Goal: Information Seeking & Learning: Learn about a topic

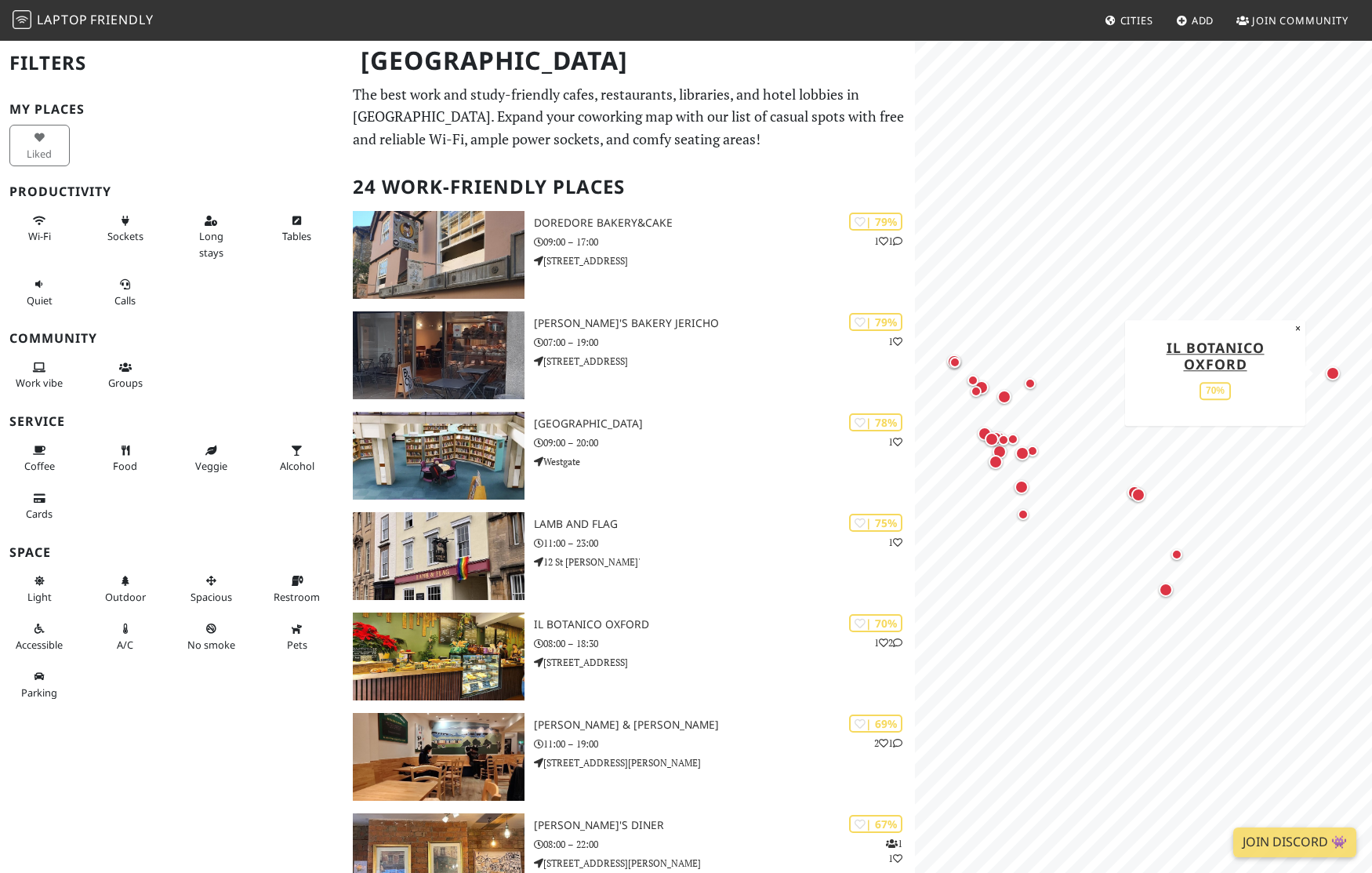
click at [1334, 375] on div "Map marker" at bounding box center [1333, 373] width 14 height 14
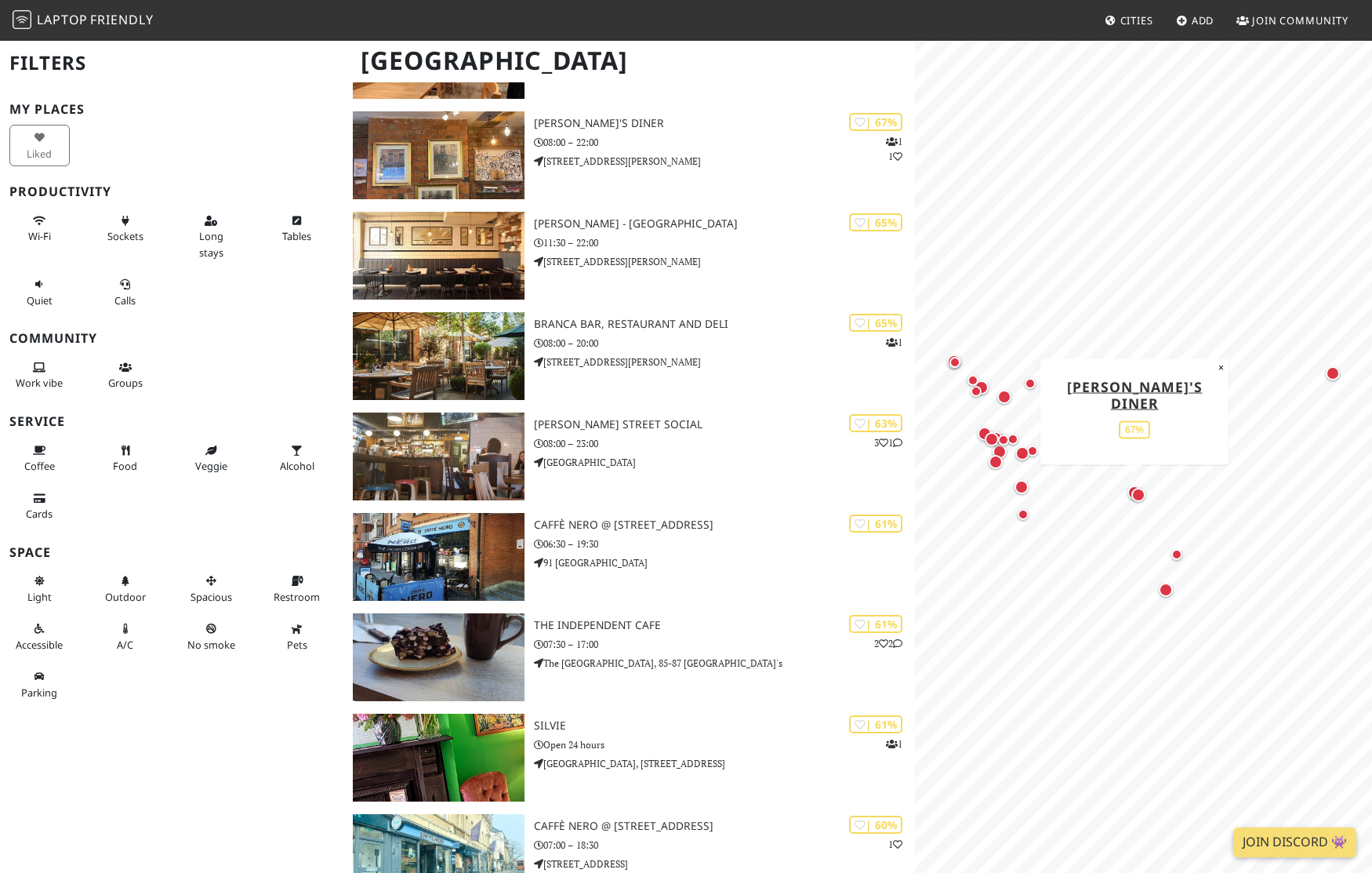
scroll to position [706, 0]
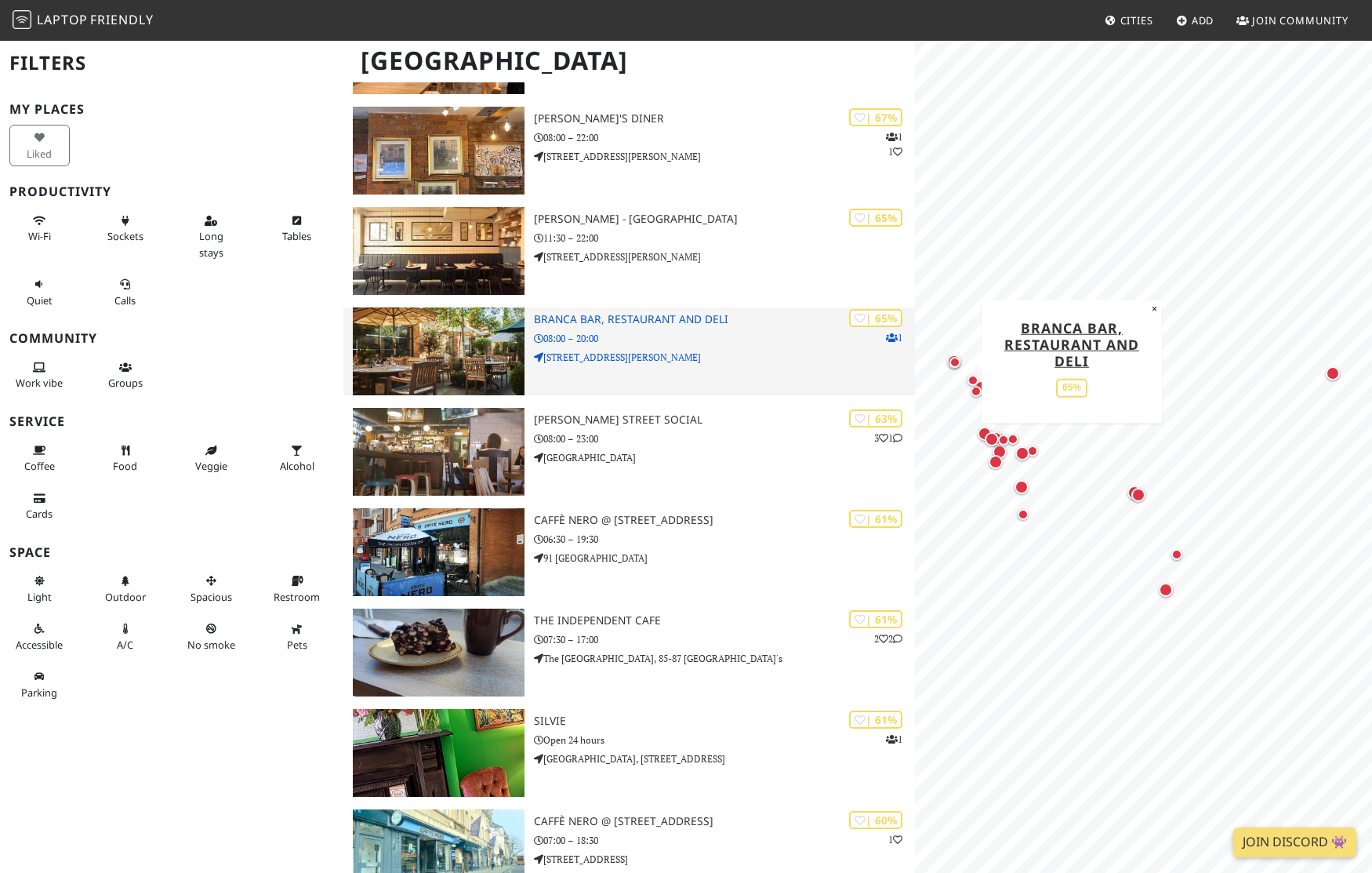
click at [448, 337] on img at bounding box center [439, 352] width 171 height 88
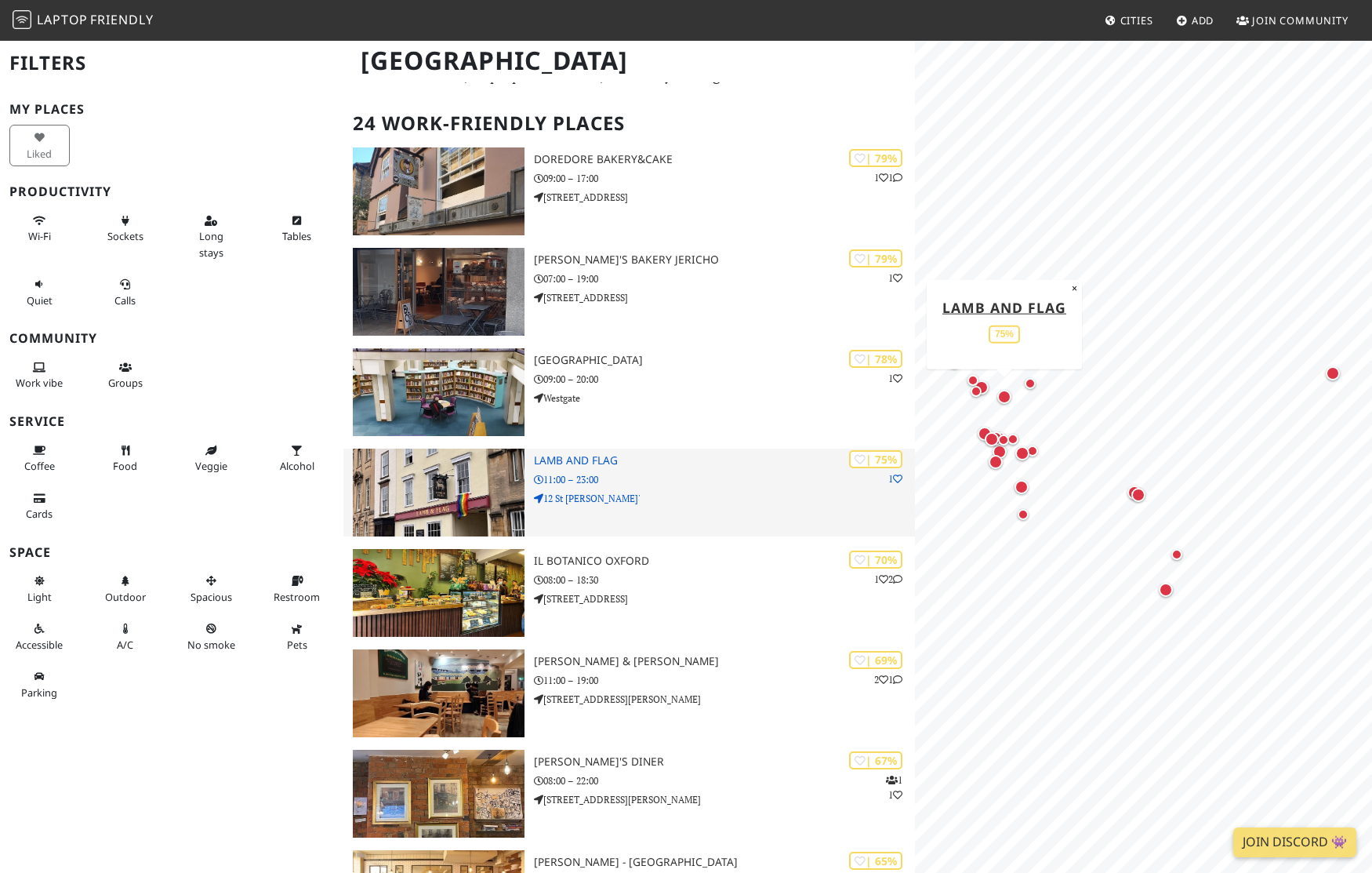
scroll to position [64, 0]
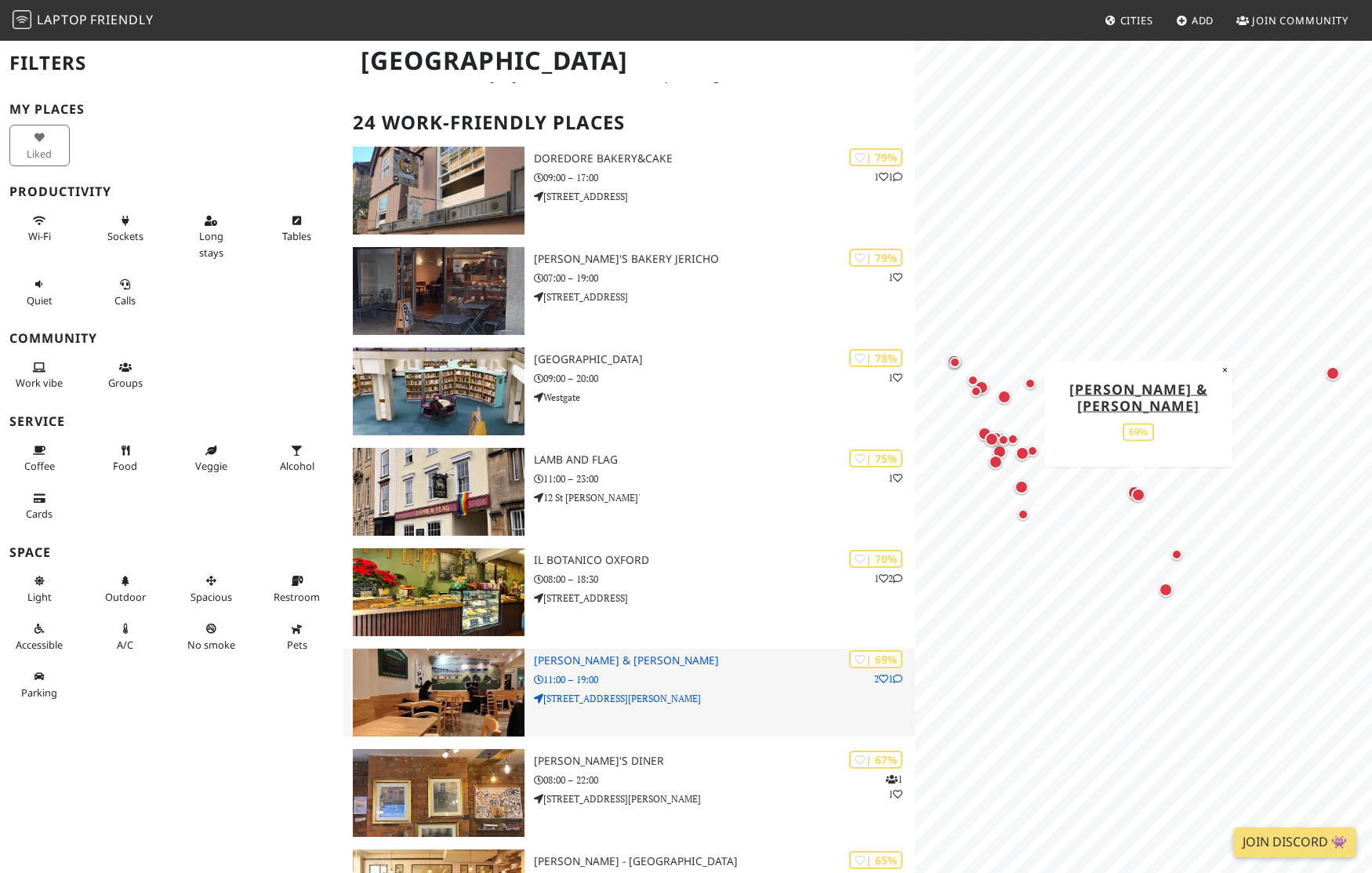
click at [450, 682] on img at bounding box center [439, 693] width 171 height 88
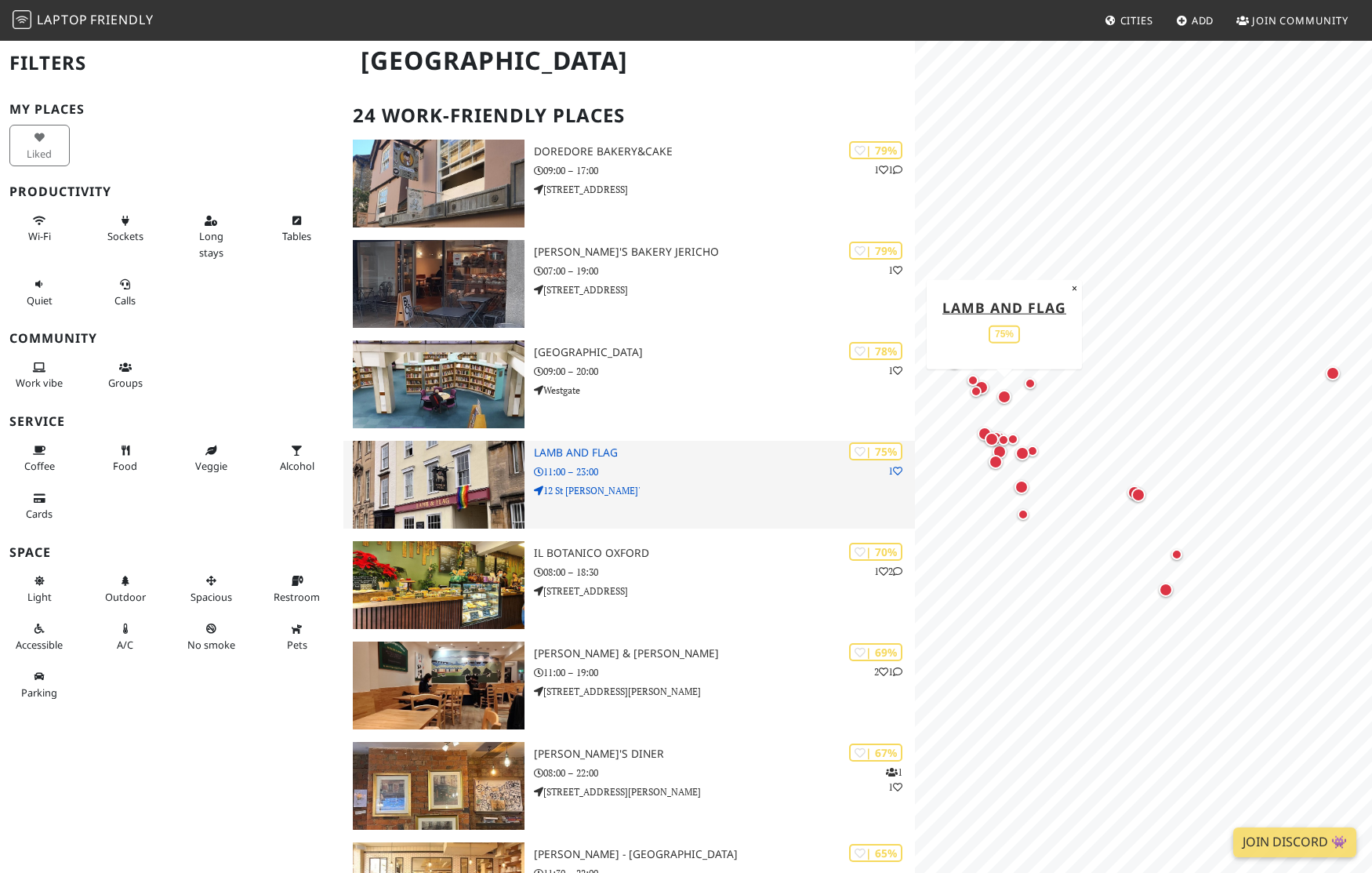
click at [436, 508] on img at bounding box center [439, 485] width 171 height 88
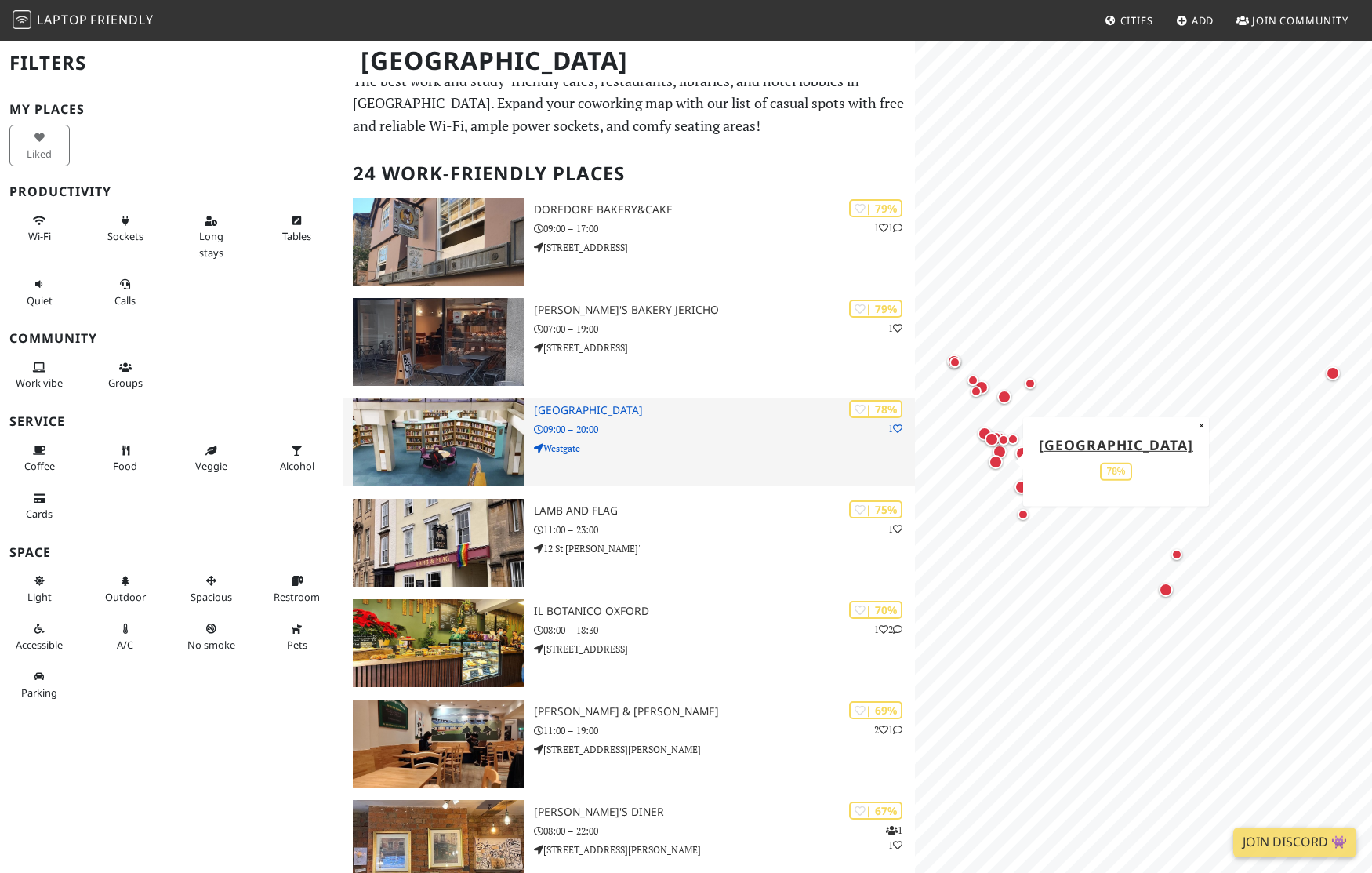
scroll to position [0, 0]
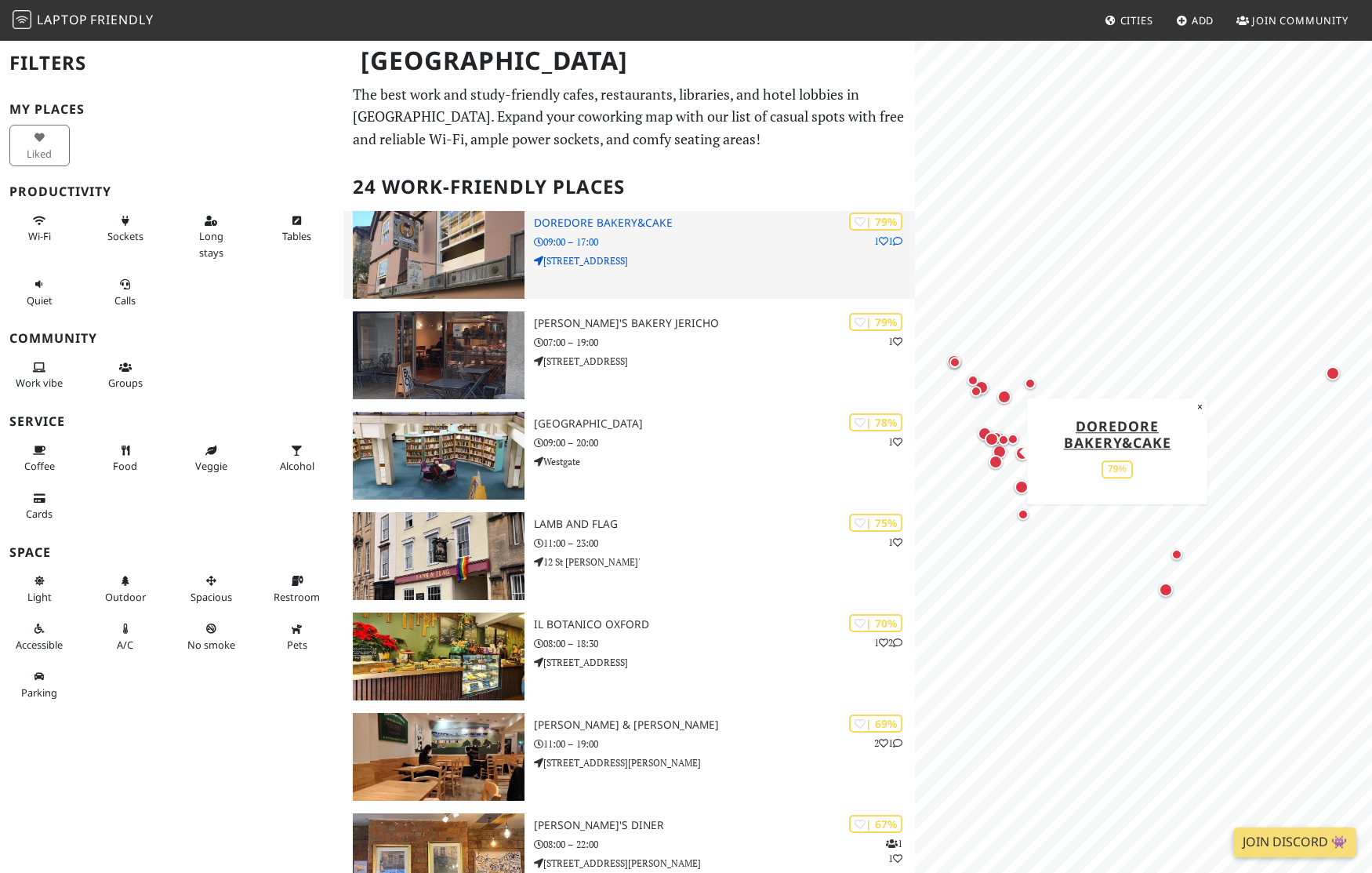
click at [437, 248] on img at bounding box center [439, 255] width 171 height 88
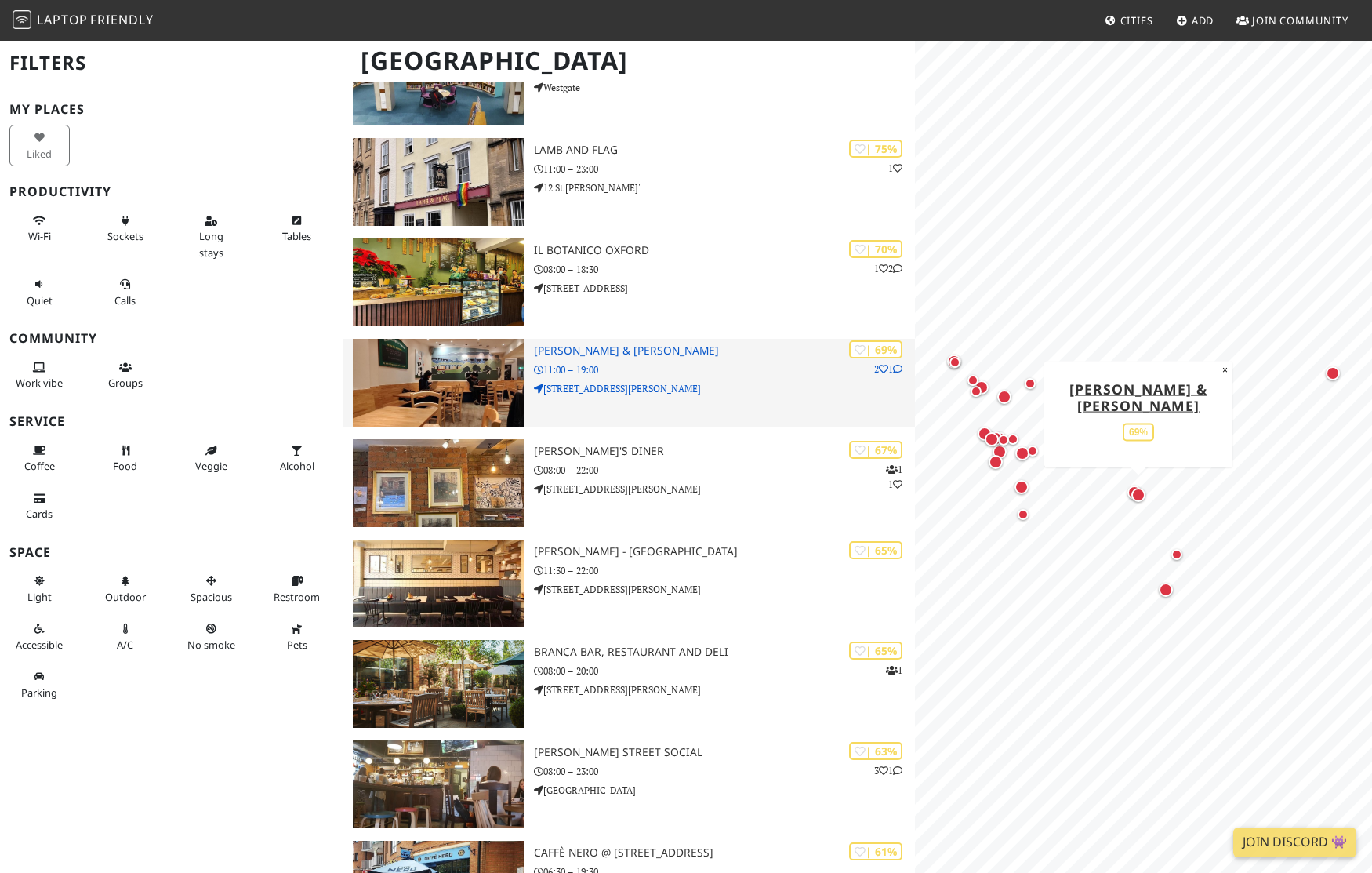
scroll to position [381, 0]
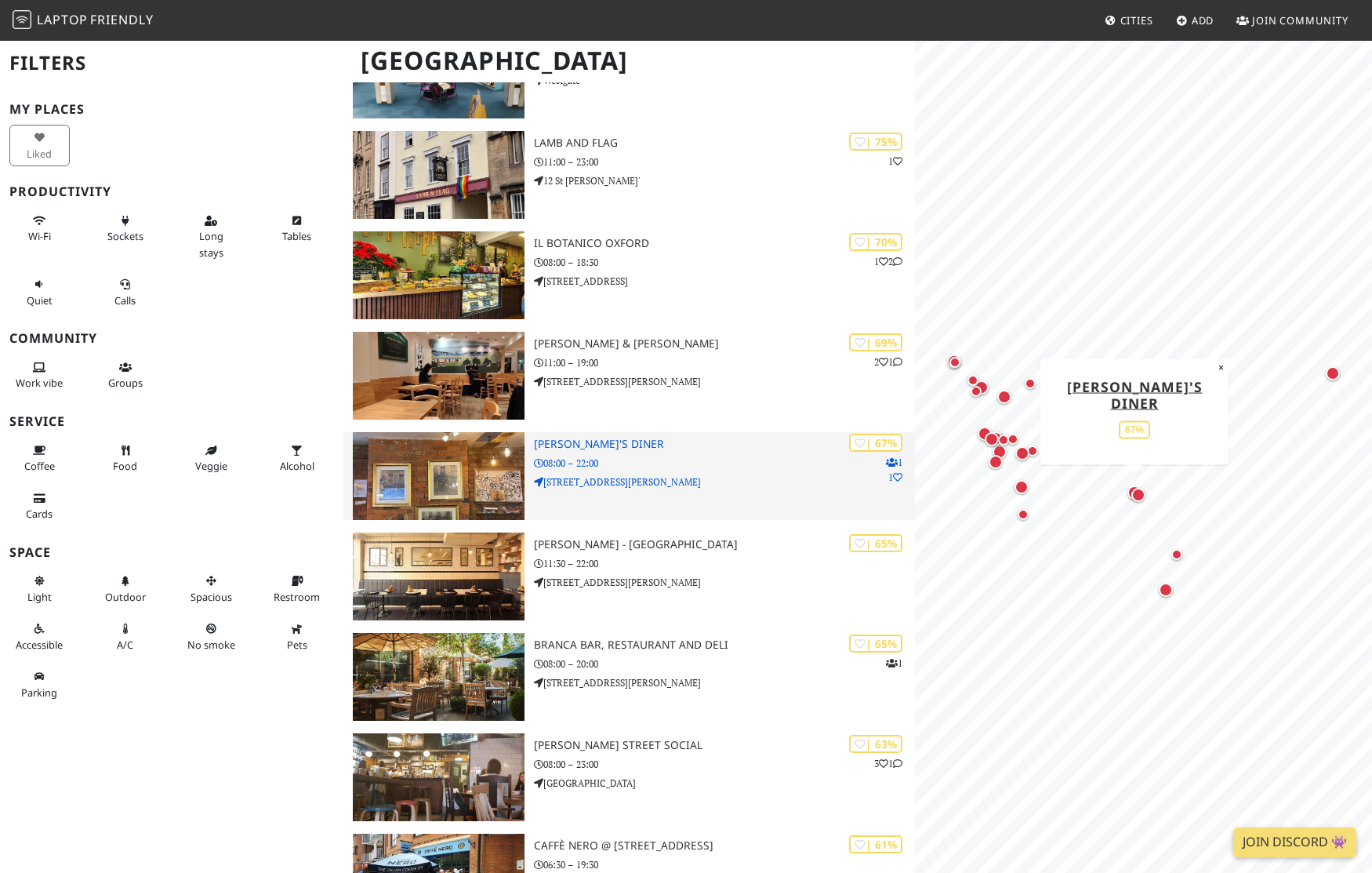
click at [594, 444] on h3 "Rick's Diner" at bounding box center [725, 444] width 381 height 14
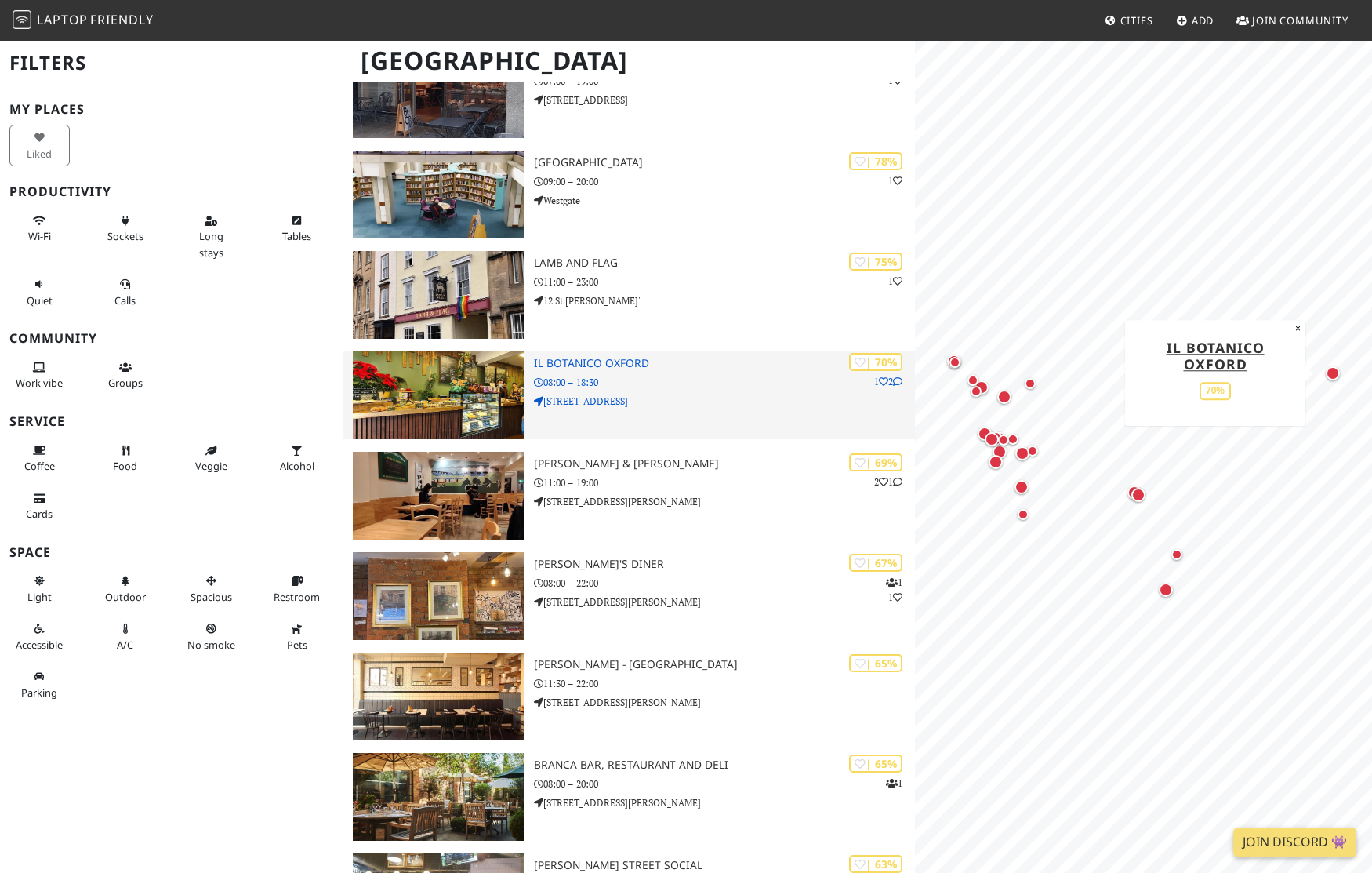
scroll to position [0, 0]
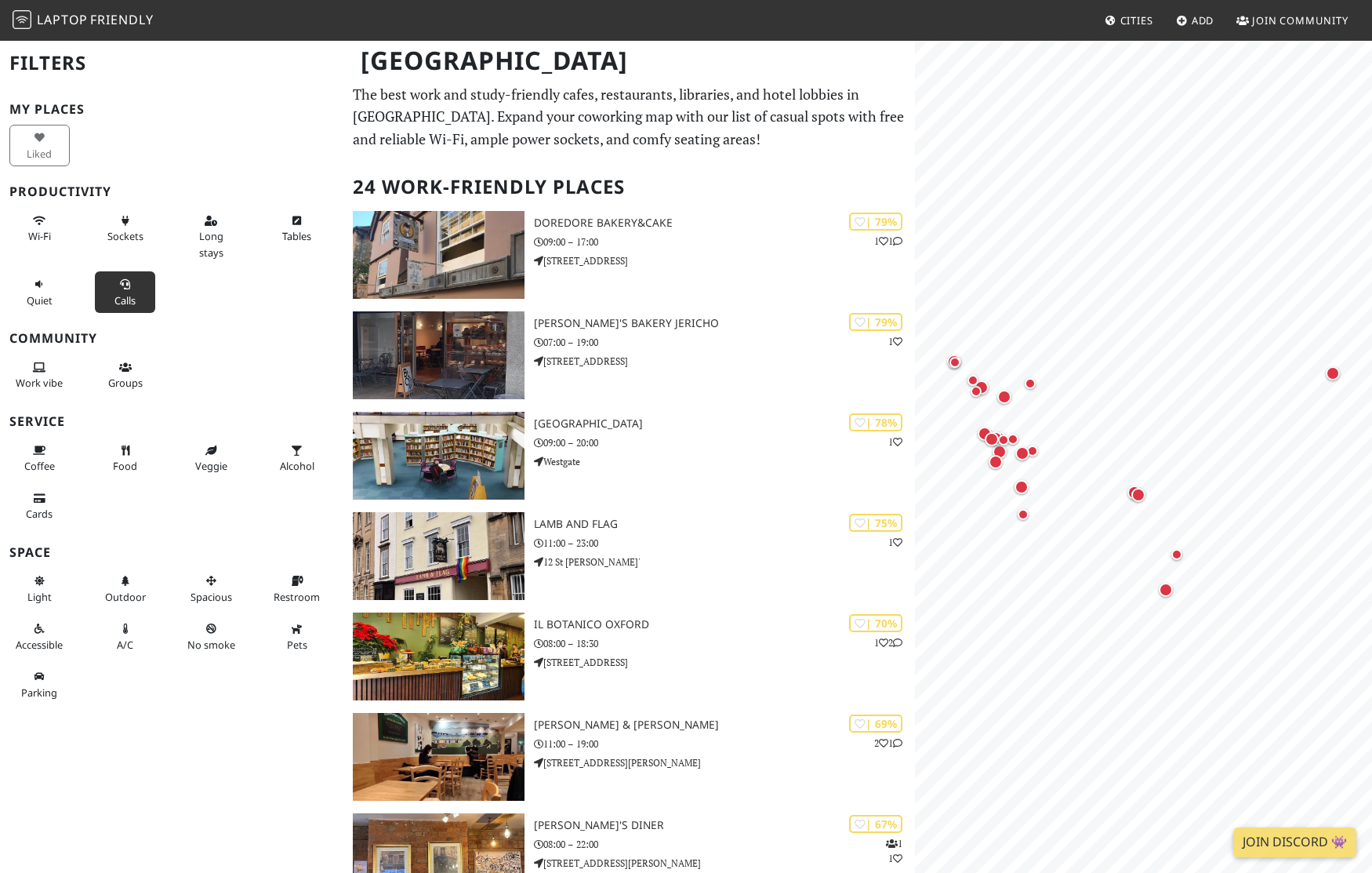
click at [124, 293] on span "Calls" at bounding box center [125, 300] width 21 height 14
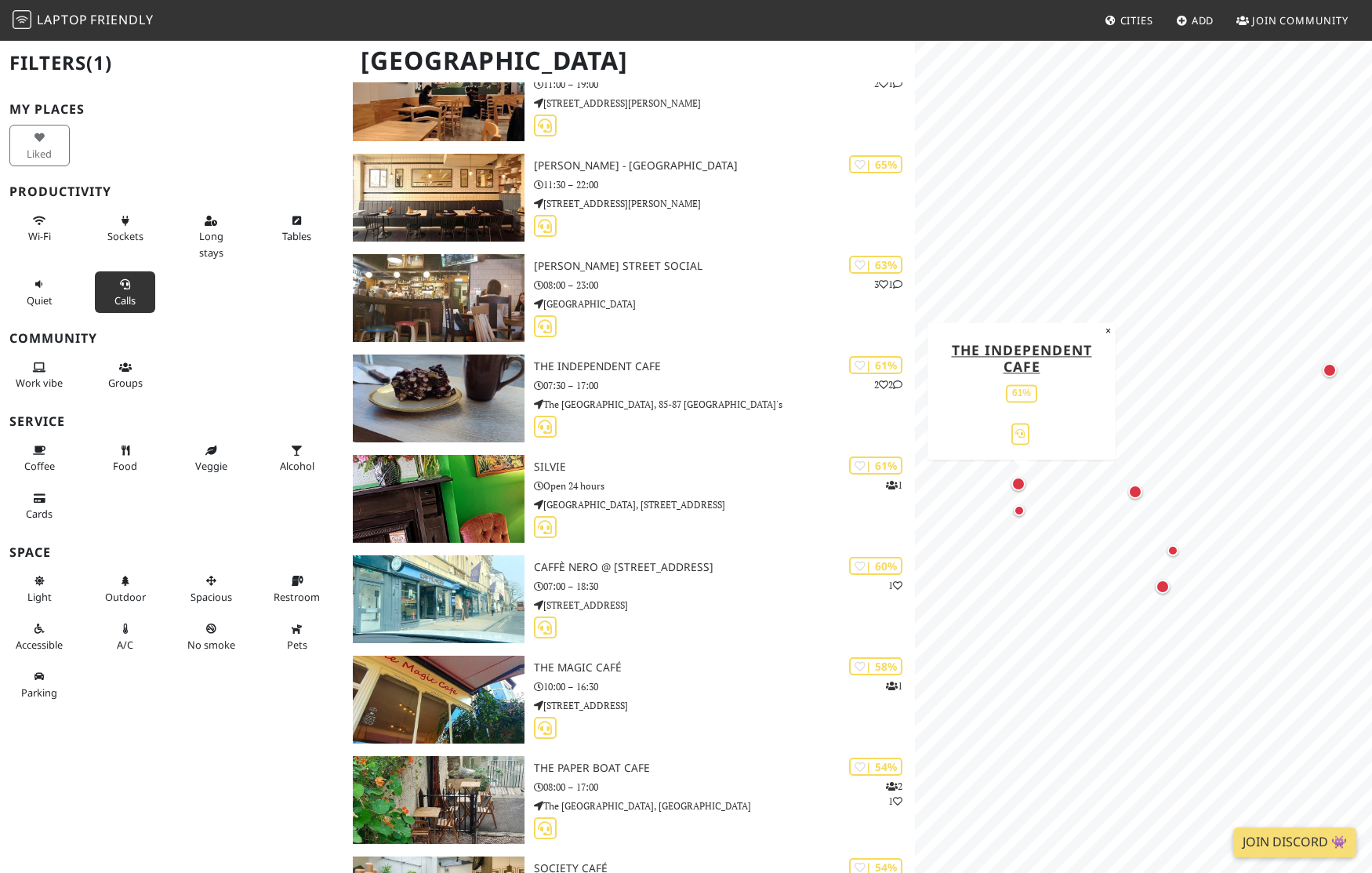
scroll to position [572, 0]
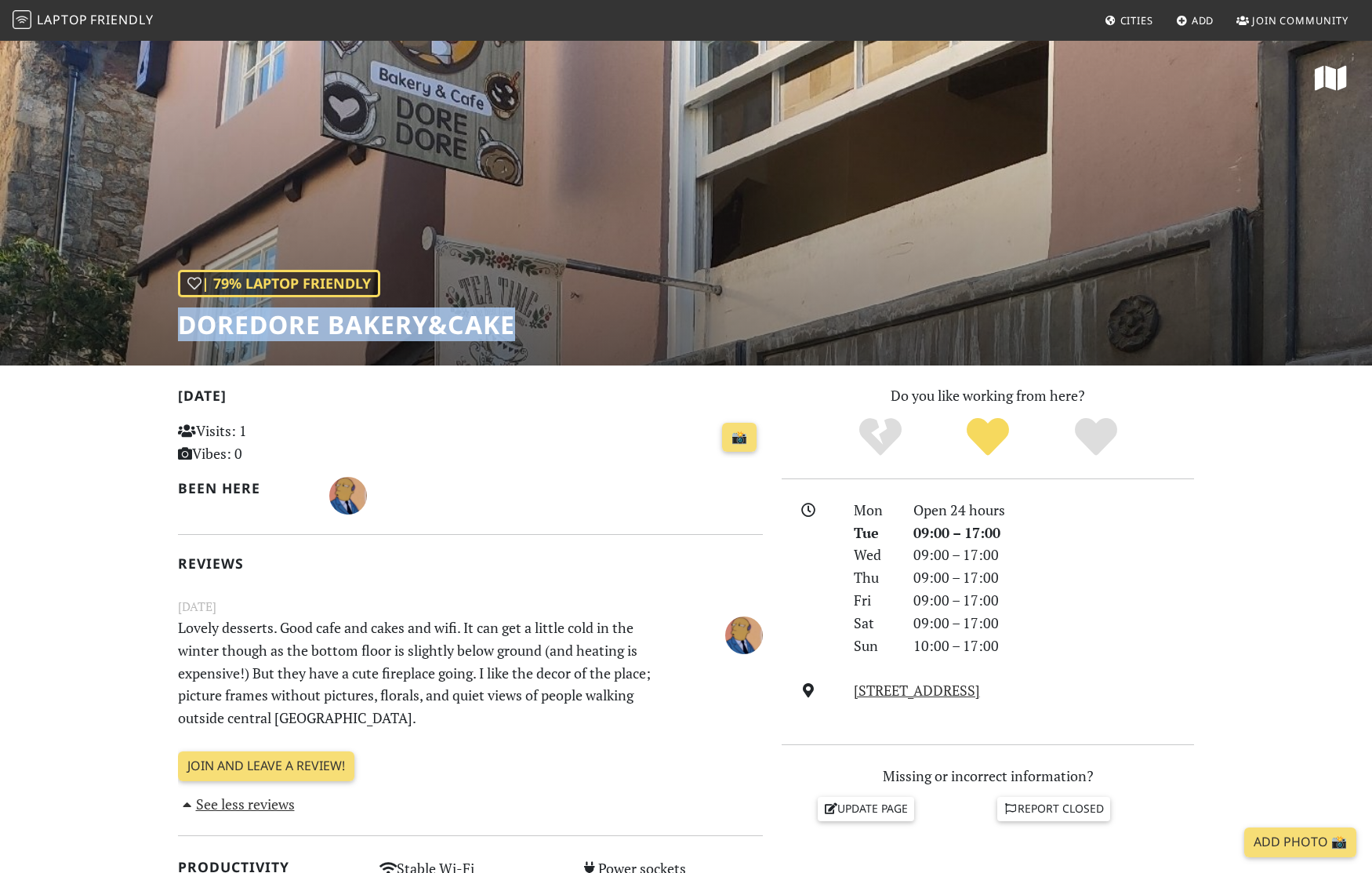
drag, startPoint x: 514, startPoint y: 328, endPoint x: 157, endPoint y: 324, distance: 357.0
click at [157, 324] on div "| 79% Laptop Friendly DoreDore Bakery&Cake" at bounding box center [686, 202] width 1372 height 326
copy h1 "DoreDore Bakery&Cake"
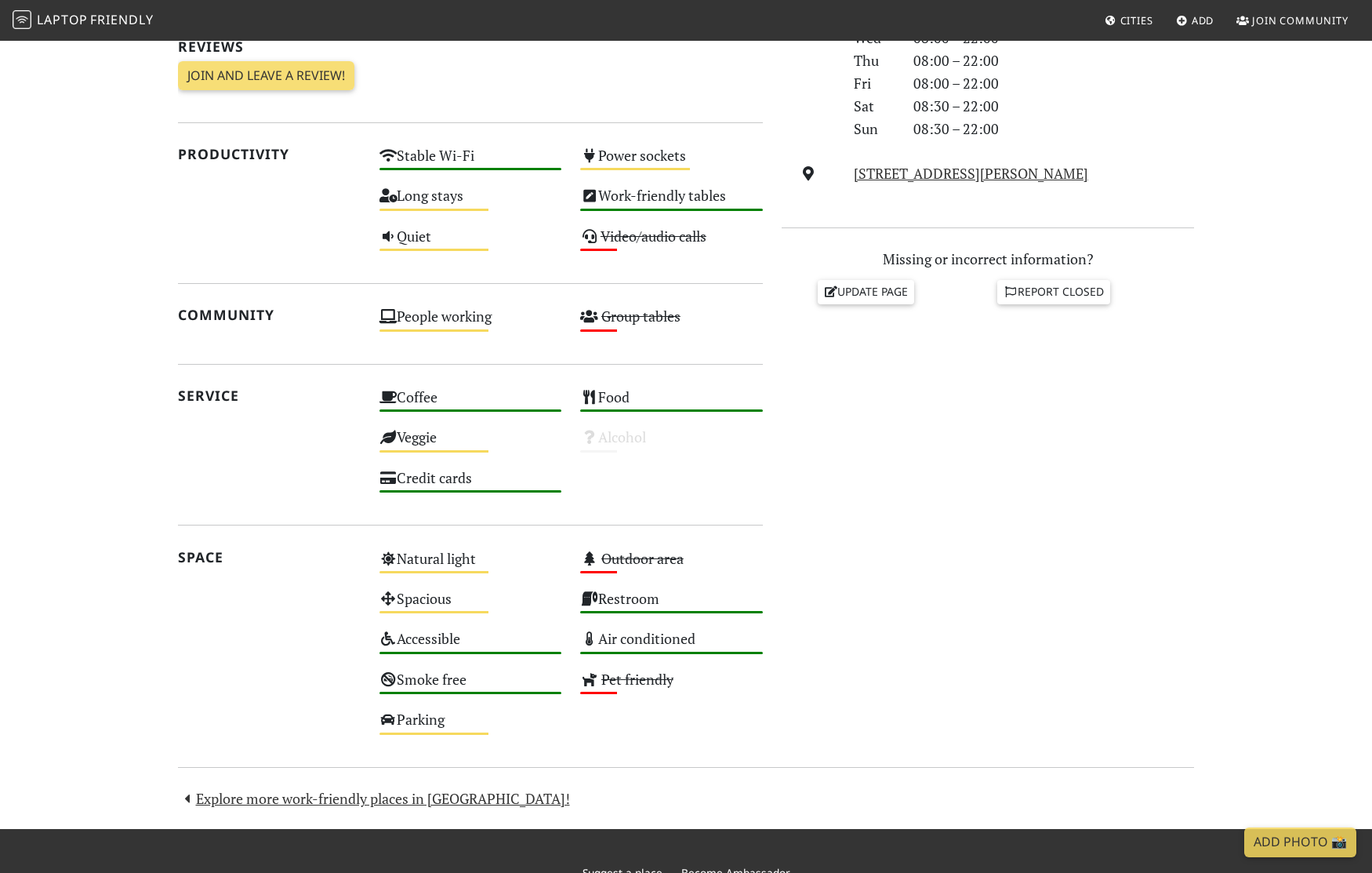
scroll to position [519, 0]
